Goal: Information Seeking & Learning: Learn about a topic

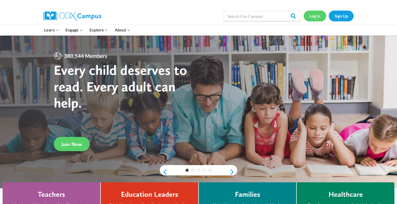
click at [313, 15] on link "Log In" at bounding box center [314, 16] width 22 height 11
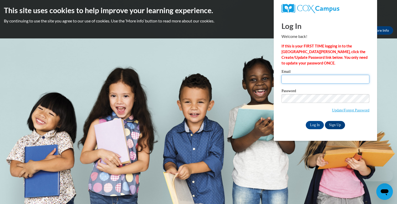
click at [306, 76] on input "Email" at bounding box center [325, 79] width 88 height 9
type input "ahauptli@kewaskumschools.org"
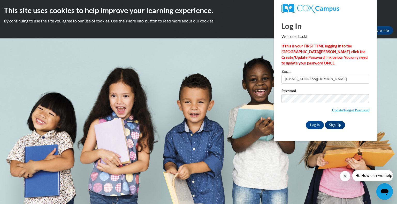
click at [321, 105] on span "Update/Forgot Password" at bounding box center [325, 104] width 88 height 21
click at [306, 121] on input "Log In" at bounding box center [315, 125] width 18 height 8
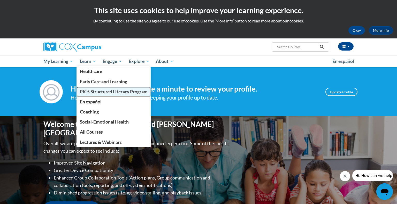
click at [90, 92] on span "PK-5 Structured Literacy Program" at bounding box center [114, 91] width 68 height 5
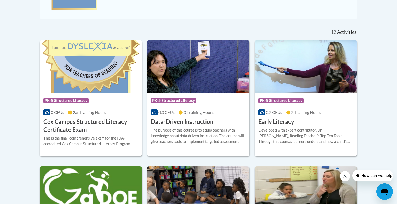
scroll to position [197, 0]
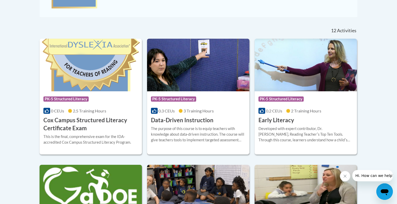
click at [206, 67] on img at bounding box center [198, 65] width 102 height 53
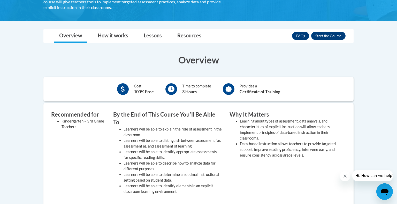
scroll to position [115, 0]
click at [321, 38] on button "Enroll" at bounding box center [328, 36] width 34 height 8
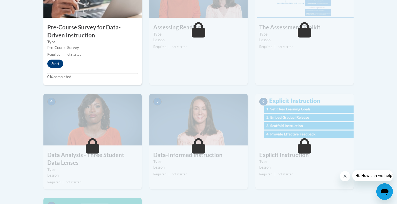
scroll to position [195, 0]
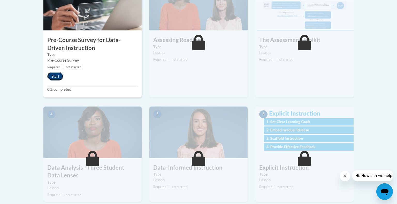
click at [58, 79] on button "Start" at bounding box center [55, 76] width 16 height 8
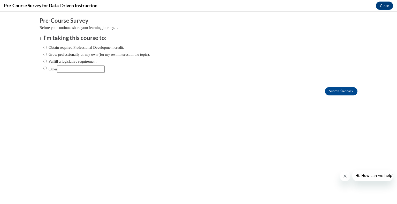
scroll to position [0, 0]
click at [72, 48] on label "Obtain required Professional Development credit." at bounding box center [83, 48] width 81 height 6
click at [47, 48] on input "Obtain required Professional Development credit." at bounding box center [44, 48] width 3 height 6
radio input "true"
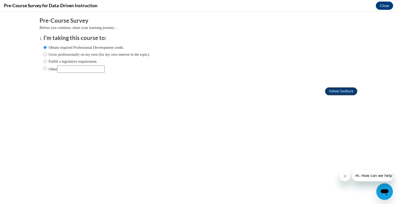
click at [338, 92] on input "Submit feedback" at bounding box center [341, 91] width 33 height 8
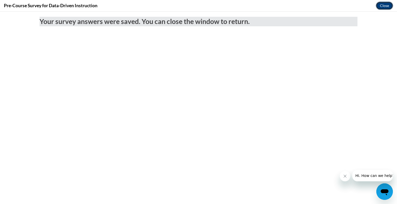
click at [389, 7] on button "Close" at bounding box center [384, 6] width 17 height 8
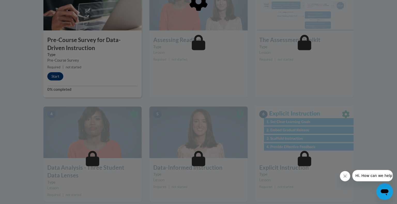
click at [51, 74] on div at bounding box center [198, 28] width 310 height 98
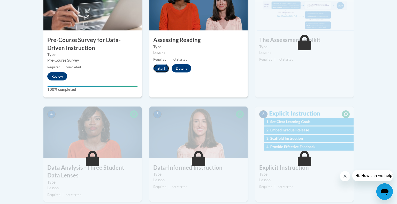
click at [160, 70] on button "Start" at bounding box center [161, 68] width 16 height 8
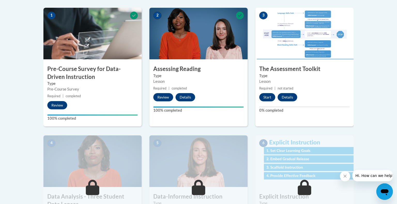
scroll to position [167, 0]
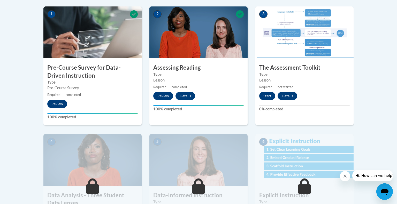
click at [268, 98] on button "Start" at bounding box center [267, 96] width 16 height 8
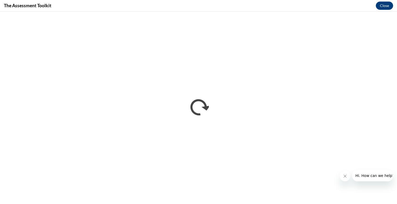
scroll to position [0, 0]
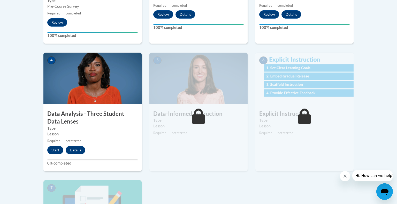
scroll to position [250, 0]
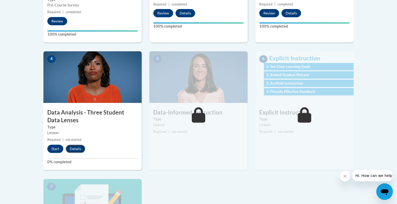
click at [69, 152] on button "Details" at bounding box center [76, 149] width 20 height 8
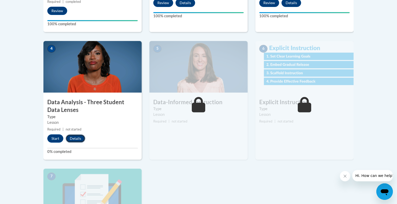
scroll to position [321, 0]
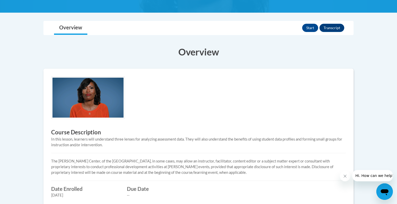
scroll to position [109, 0]
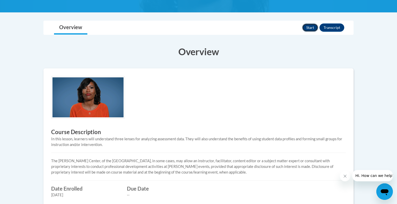
click at [309, 30] on button "Start" at bounding box center [310, 28] width 16 height 8
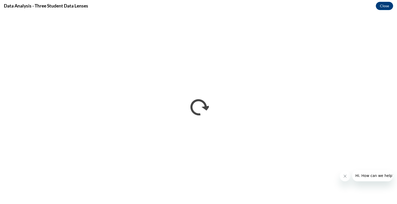
scroll to position [0, 0]
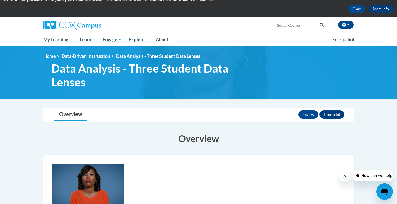
scroll to position [21, 0]
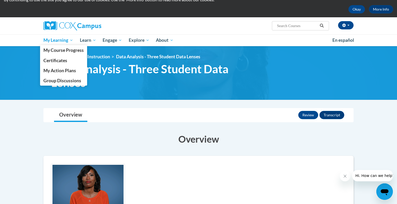
click at [66, 40] on span "My Learning" at bounding box center [58, 40] width 30 height 6
click at [70, 51] on span "My Course Progress" at bounding box center [63, 50] width 40 height 5
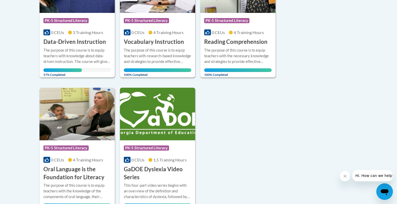
scroll to position [177, 0]
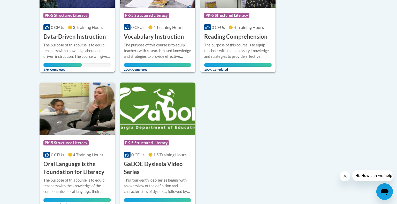
click at [81, 35] on h3 "Data-Driven Instruction" at bounding box center [74, 37] width 63 height 8
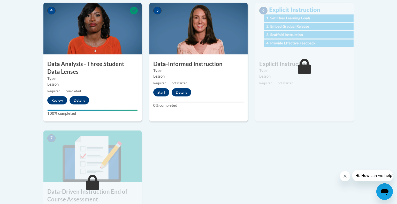
scroll to position [299, 0]
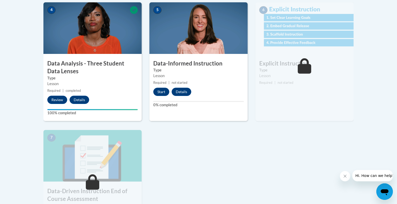
click at [211, 38] on img at bounding box center [198, 28] width 98 height 52
click at [159, 91] on button "Start" at bounding box center [161, 92] width 16 height 8
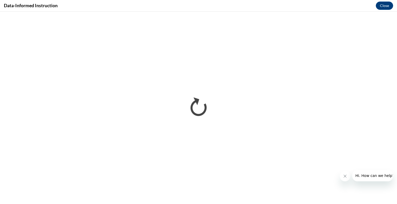
scroll to position [0, 0]
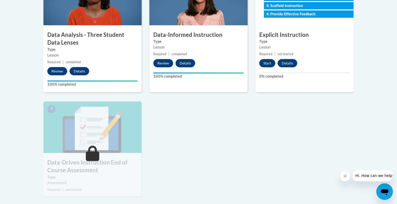
scroll to position [329, 0]
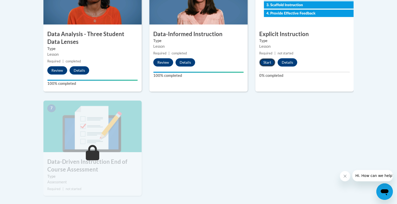
click at [267, 59] on button "Start" at bounding box center [267, 62] width 16 height 8
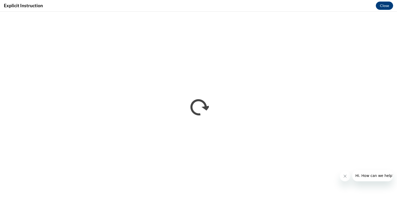
scroll to position [0, 0]
click at [345, 177] on icon "Close message from company" at bounding box center [345, 176] width 4 height 4
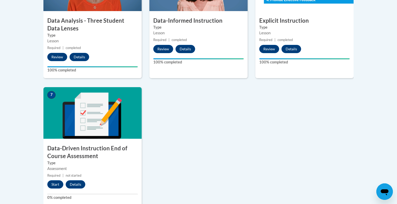
scroll to position [343, 0]
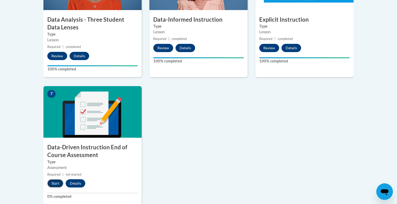
click at [55, 183] on button "Start" at bounding box center [55, 184] width 16 height 8
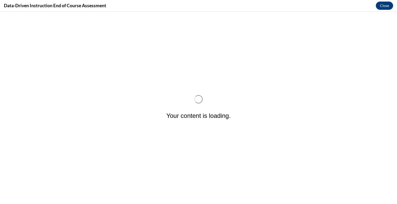
scroll to position [0, 0]
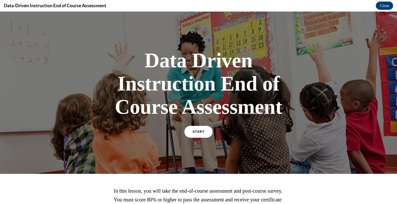
click at [198, 135] on link "START" at bounding box center [198, 132] width 28 height 12
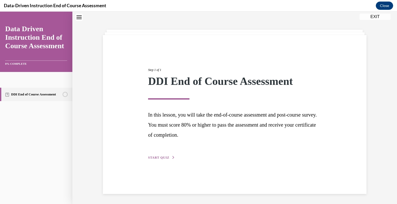
scroll to position [16, 0]
click at [161, 157] on span "START QUIZ" at bounding box center [158, 158] width 21 height 4
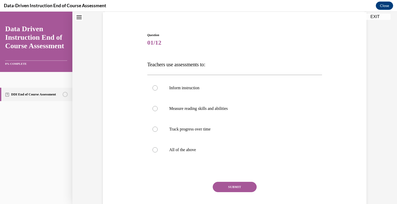
scroll to position [41, 0]
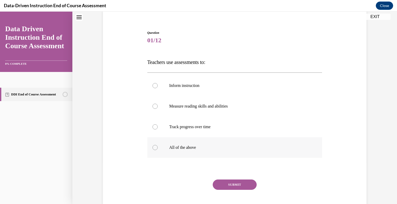
click at [184, 149] on p "All of the above" at bounding box center [239, 147] width 140 height 5
click at [158, 149] on input "All of the above" at bounding box center [154, 147] width 5 height 5
radio input "true"
click at [235, 185] on button "SUBMIT" at bounding box center [235, 185] width 44 height 10
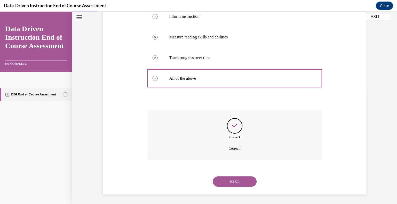
scroll to position [111, 0]
click at [244, 181] on button "NEXT" at bounding box center [235, 181] width 44 height 10
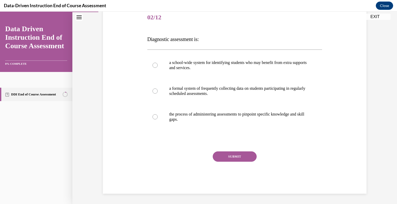
scroll to position [57, 0]
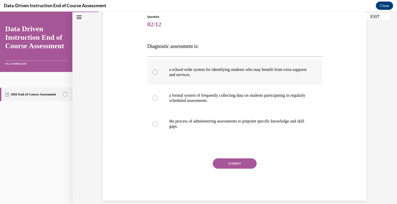
click at [183, 72] on p "a school-wide system for identifying students who may benefit from extra suppor…" at bounding box center [239, 72] width 140 height 10
click at [158, 72] on input "a school-wide system for identifying students who may benefit from extra suppor…" at bounding box center [154, 72] width 5 height 5
radio input "true"
click at [178, 121] on p "the process of administering assessments to pinpoint specific knowledge and ski…" at bounding box center [239, 124] width 140 height 10
click at [158, 121] on input "the process of administering assessments to pinpoint specific knowledge and ski…" at bounding box center [154, 123] width 5 height 5
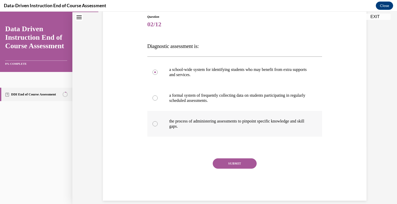
radio input "true"
click at [225, 161] on button "SUBMIT" at bounding box center [235, 164] width 44 height 10
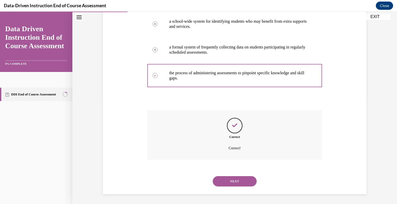
scroll to position [106, 0]
click at [235, 182] on button "NEXT" at bounding box center [235, 181] width 44 height 10
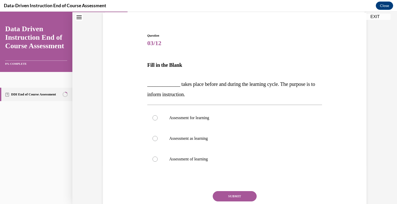
scroll to position [40, 0]
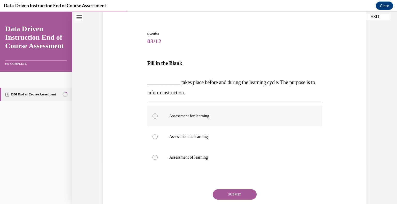
click at [184, 122] on label "Assessment for learning" at bounding box center [234, 116] width 175 height 21
click at [158, 119] on input "Assessment for learning" at bounding box center [154, 116] width 5 height 5
radio input "true"
click at [221, 194] on button "SUBMIT" at bounding box center [235, 195] width 44 height 10
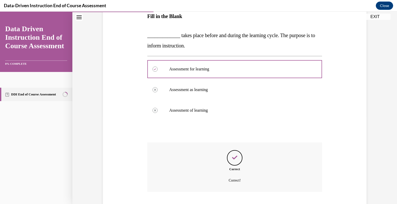
scroll to position [120, 0]
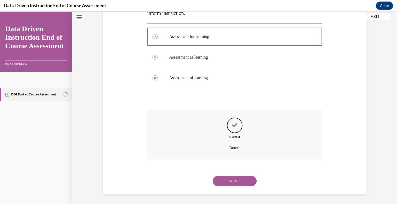
click at [228, 184] on button "NEXT" at bounding box center [235, 181] width 44 height 10
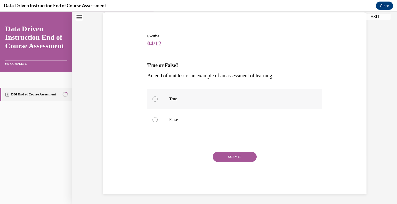
click at [171, 95] on label "True" at bounding box center [234, 99] width 175 height 21
click at [158, 97] on input "True" at bounding box center [154, 99] width 5 height 5
radio input "true"
click at [245, 156] on button "SUBMIT" at bounding box center [235, 157] width 44 height 10
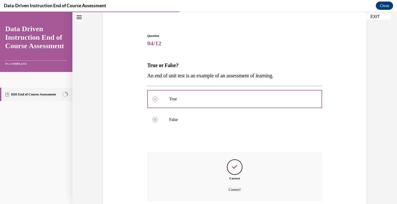
scroll to position [80, 0]
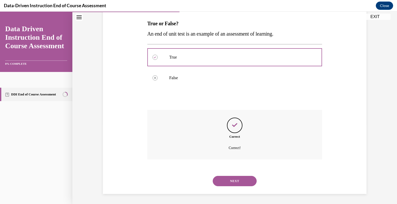
click at [236, 179] on button "NEXT" at bounding box center [235, 181] width 44 height 10
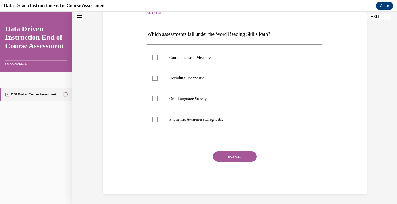
scroll to position [57, 0]
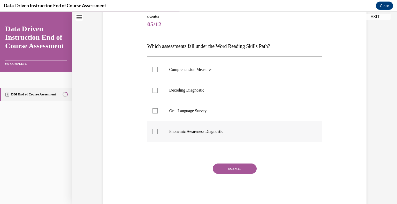
click at [155, 129] on div at bounding box center [154, 131] width 5 height 5
click at [155, 129] on input "Phonemic Awareness Diagnostic" at bounding box center [154, 131] width 5 height 5
checkbox input "true"
click at [156, 92] on div at bounding box center [154, 90] width 5 height 5
click at [156, 92] on input "Decoding Diagnostic" at bounding box center [154, 90] width 5 height 5
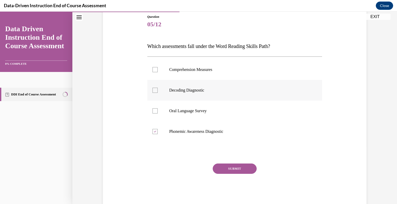
checkbox input "true"
click at [156, 70] on div at bounding box center [154, 69] width 5 height 5
click at [156, 70] on input "Comprehension Measures" at bounding box center [154, 69] width 5 height 5
checkbox input "true"
click at [156, 113] on div at bounding box center [154, 110] width 5 height 5
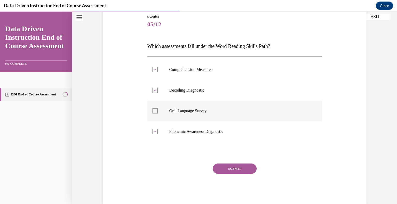
click at [156, 113] on input "Oral Language Survey" at bounding box center [154, 110] width 5 height 5
click at [178, 110] on p "Oral Language Survey" at bounding box center [239, 110] width 140 height 5
click at [158, 110] on input "Oral Language Survey" at bounding box center [154, 110] width 5 height 5
checkbox input "false"
click at [233, 167] on button "SUBMIT" at bounding box center [235, 169] width 44 height 10
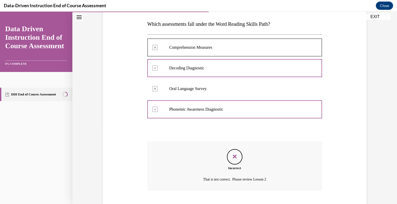
scroll to position [111, 0]
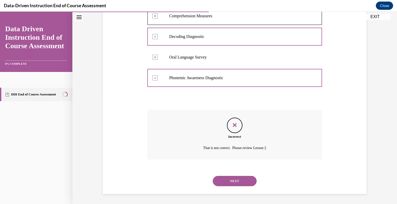
click at [240, 183] on button "NEXT" at bounding box center [235, 181] width 44 height 10
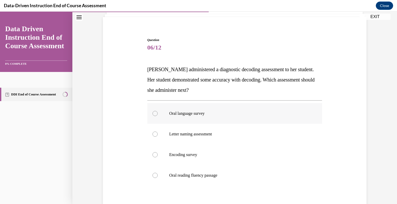
scroll to position [36, 0]
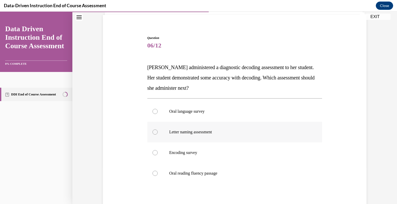
click at [179, 130] on p "Letter naming assessment" at bounding box center [239, 132] width 140 height 5
click at [158, 130] on input "Letter naming assessment" at bounding box center [154, 132] width 5 height 5
radio input "true"
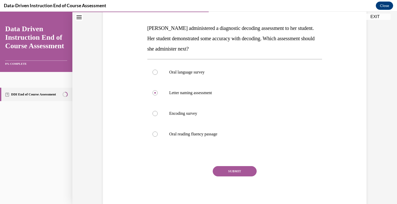
click at [249, 170] on button "SUBMIT" at bounding box center [235, 171] width 44 height 10
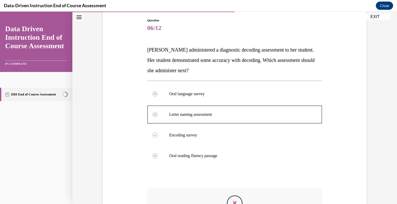
scroll to position [46, 0]
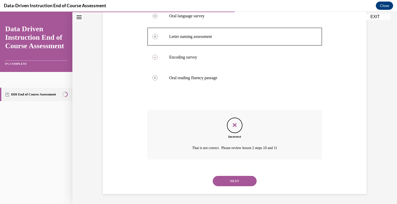
click at [235, 179] on button "NEXT" at bounding box center [235, 181] width 44 height 10
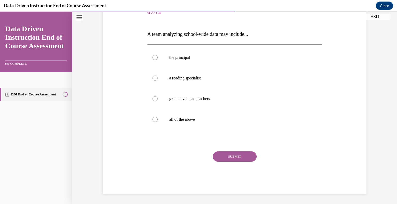
scroll to position [57, 0]
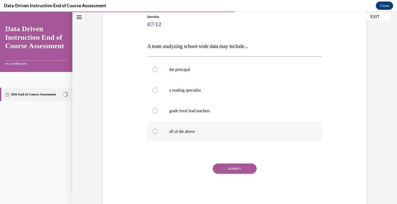
click at [179, 127] on label "all of the above" at bounding box center [234, 131] width 175 height 21
click at [158, 129] on input "all of the above" at bounding box center [154, 131] width 5 height 5
radio input "true"
click at [228, 171] on button "SUBMIT" at bounding box center [235, 169] width 44 height 10
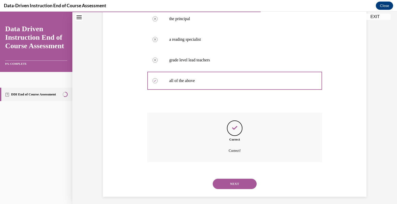
scroll to position [111, 0]
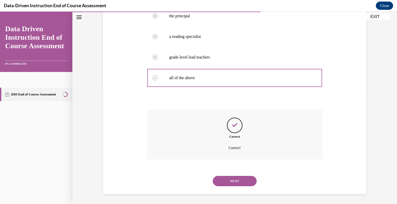
click at [238, 182] on button "NEXT" at bounding box center [235, 181] width 44 height 10
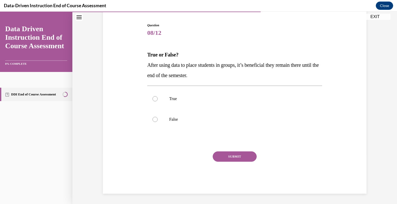
scroll to position [49, 0]
click at [176, 113] on label "False" at bounding box center [234, 120] width 175 height 21
click at [158, 117] on input "False" at bounding box center [154, 119] width 5 height 5
radio input "true"
click at [225, 155] on button "SUBMIT" at bounding box center [235, 157] width 44 height 10
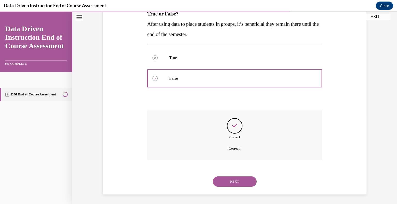
scroll to position [90, 0]
click at [234, 177] on button "NEXT" at bounding box center [235, 181] width 44 height 10
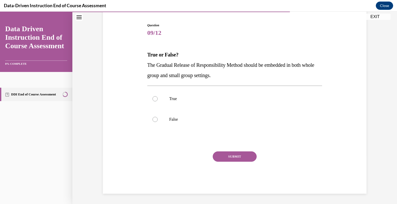
scroll to position [49, 0]
click at [171, 98] on p "True" at bounding box center [239, 99] width 140 height 5
click at [158, 98] on input "True" at bounding box center [154, 99] width 5 height 5
radio input "true"
click at [238, 163] on div "SUBMIT" at bounding box center [234, 165] width 175 height 26
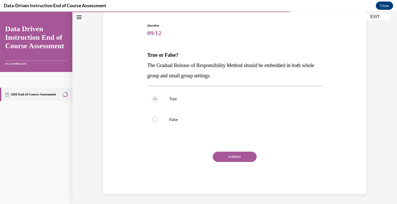
click at [238, 159] on button "SUBMIT" at bounding box center [235, 157] width 44 height 10
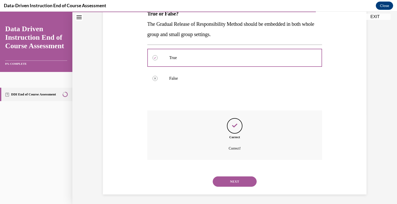
scroll to position [90, 0]
click at [237, 178] on button "NEXT" at bounding box center [235, 181] width 44 height 10
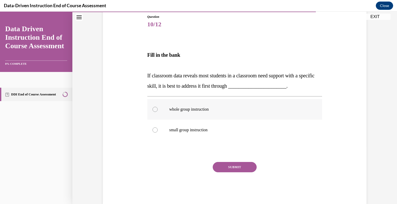
click at [193, 106] on label "whole group instruction" at bounding box center [234, 109] width 175 height 21
click at [158, 107] on input "whole group instruction" at bounding box center [154, 109] width 5 height 5
radio input "true"
click at [235, 167] on button "SUBMIT" at bounding box center [235, 167] width 44 height 10
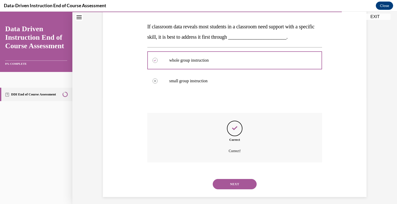
scroll to position [110, 0]
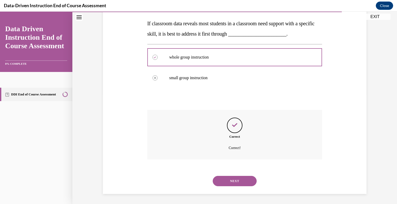
click at [236, 179] on button "NEXT" at bounding box center [235, 181] width 44 height 10
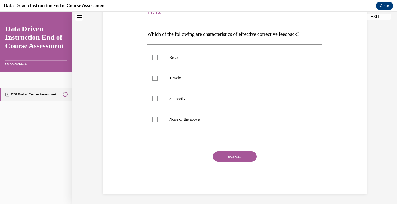
scroll to position [57, 0]
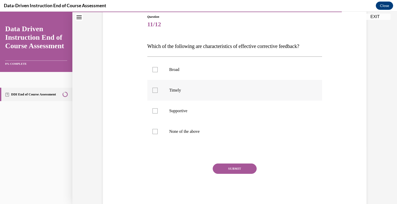
click at [176, 89] on p "Timely" at bounding box center [239, 90] width 140 height 5
click at [158, 89] on input "Timely" at bounding box center [154, 90] width 5 height 5
checkbox input "true"
click at [176, 108] on label "Supportive" at bounding box center [234, 111] width 175 height 21
click at [158, 108] on input "Supportive" at bounding box center [154, 110] width 5 height 5
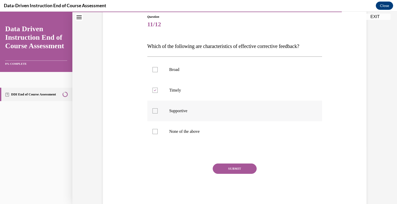
checkbox input "true"
click at [221, 161] on div "Question 11/12 Which of the following are characteristics of effective correcti…" at bounding box center [234, 110] width 175 height 192
click at [223, 165] on button "SUBMIT" at bounding box center [235, 169] width 44 height 10
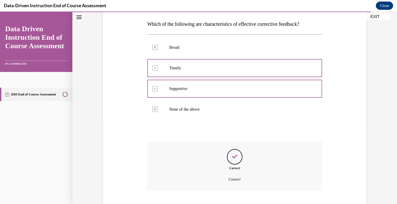
scroll to position [111, 0]
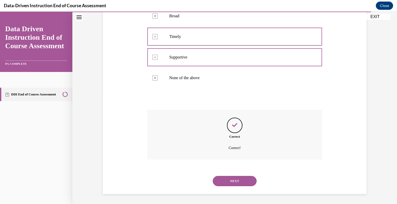
click at [235, 178] on button "NEXT" at bounding box center [235, 181] width 44 height 10
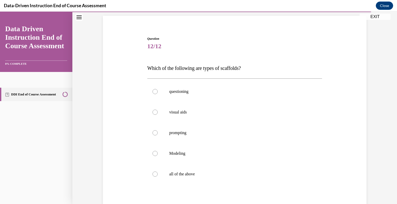
scroll to position [40, 0]
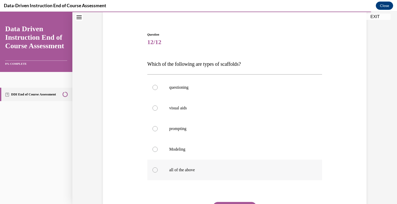
click at [157, 170] on div at bounding box center [154, 170] width 5 height 5
click at [157, 170] on input "all of the above" at bounding box center [154, 170] width 5 height 5
radio input "true"
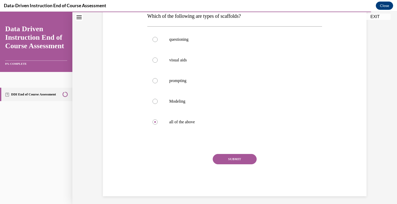
click at [237, 157] on button "SUBMIT" at bounding box center [235, 159] width 44 height 10
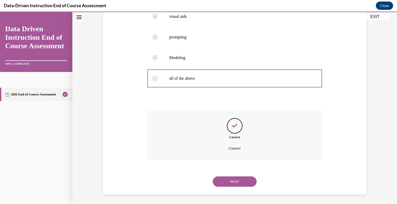
scroll to position [132, 0]
click at [248, 181] on button "NEXT" at bounding box center [235, 181] width 44 height 10
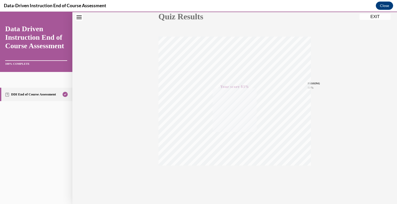
scroll to position [72, 0]
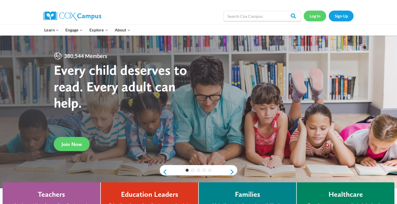
click at [313, 18] on link "Log In" at bounding box center [314, 16] width 22 height 11
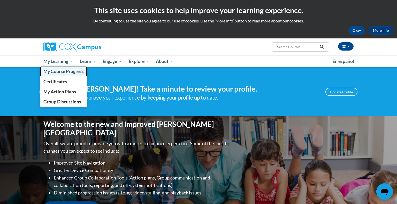
click at [57, 72] on span "My Course Progress" at bounding box center [63, 71] width 40 height 5
